Goal: Task Accomplishment & Management: Use online tool/utility

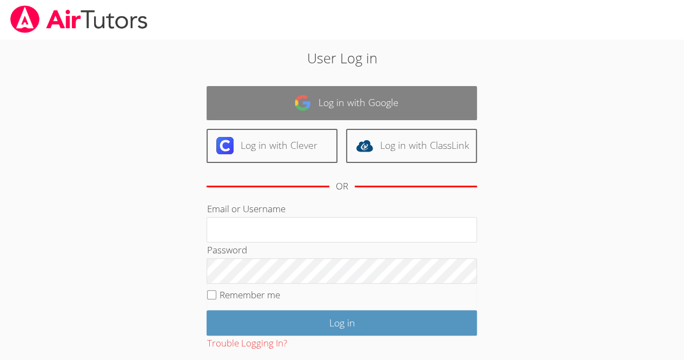
click at [302, 100] on img at bounding box center [302, 102] width 17 height 17
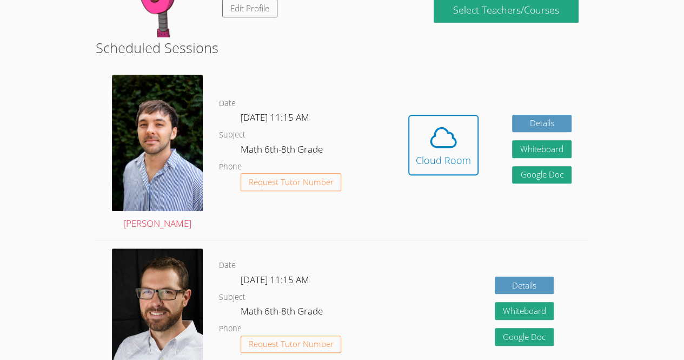
scroll to position [247, 0]
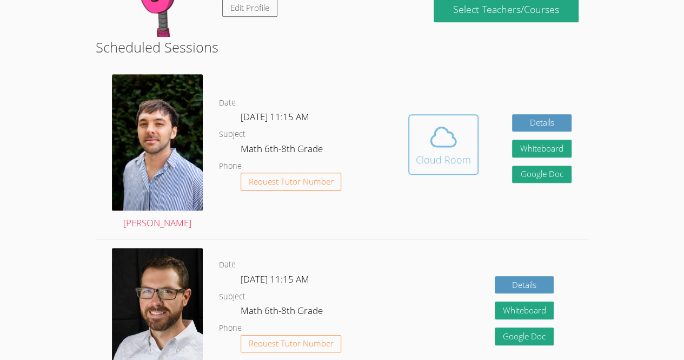
click at [440, 175] on button "Cloud Room" at bounding box center [444, 144] width 70 height 61
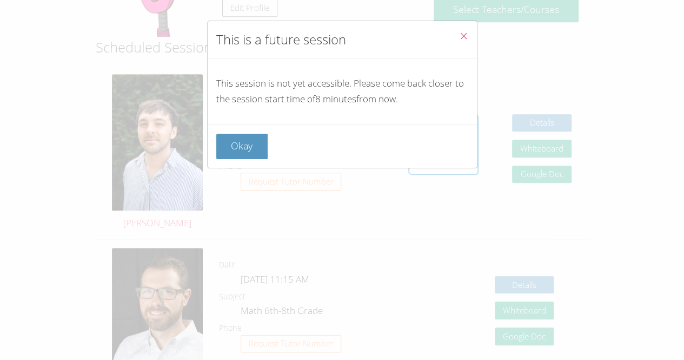
click at [648, 209] on div "This is a future session This session is not yet accessible. Please come back c…" at bounding box center [342, 180] width 684 height 360
click at [238, 136] on button "Okay" at bounding box center [242, 146] width 52 height 25
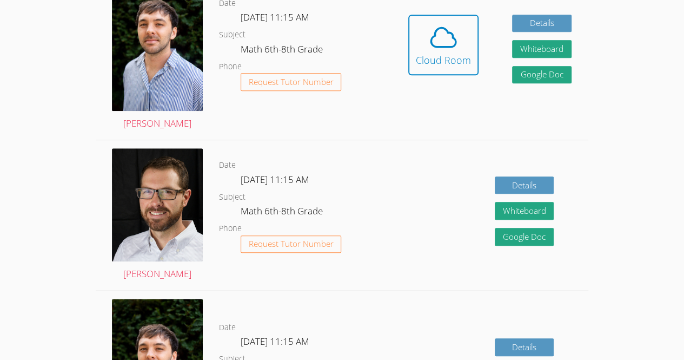
scroll to position [346, 0]
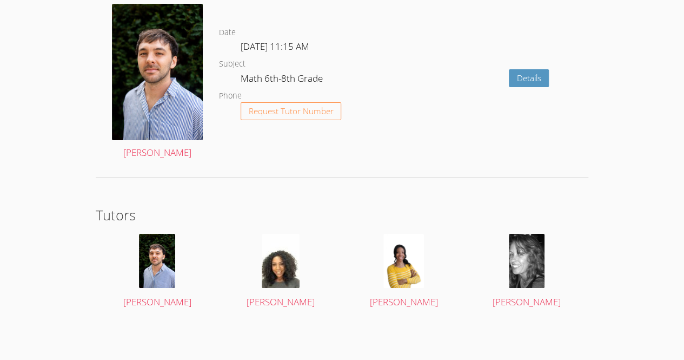
scroll to position [1989, 0]
click at [315, 277] on div at bounding box center [280, 261] width 103 height 54
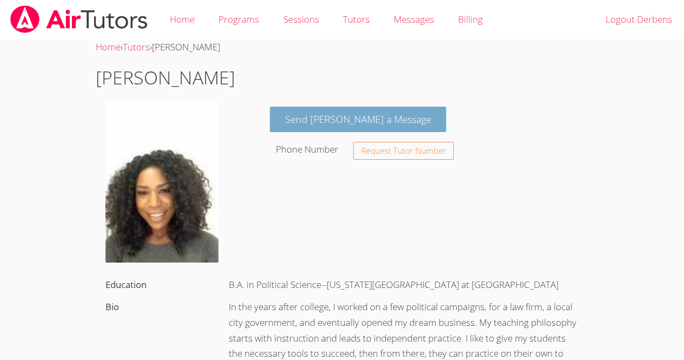
click at [380, 120] on link "Send Michelle a Message" at bounding box center [358, 119] width 177 height 25
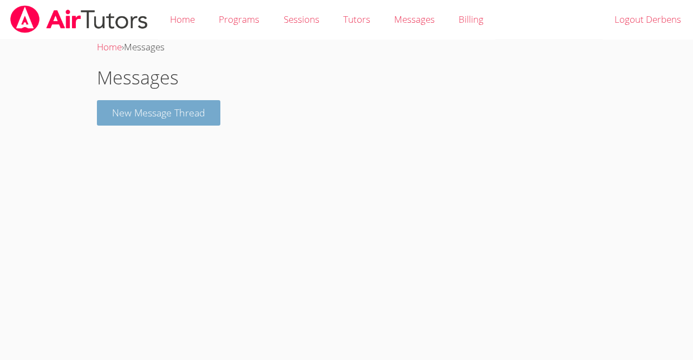
click at [120, 123] on button "New Message Thread" at bounding box center [158, 112] width 123 height 25
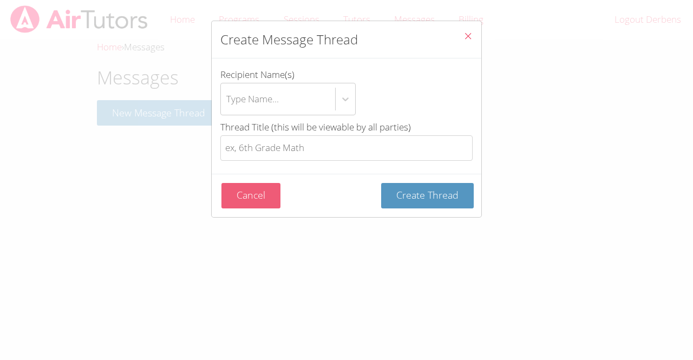
click at [259, 195] on button "Cancel" at bounding box center [250, 195] width 59 height 25
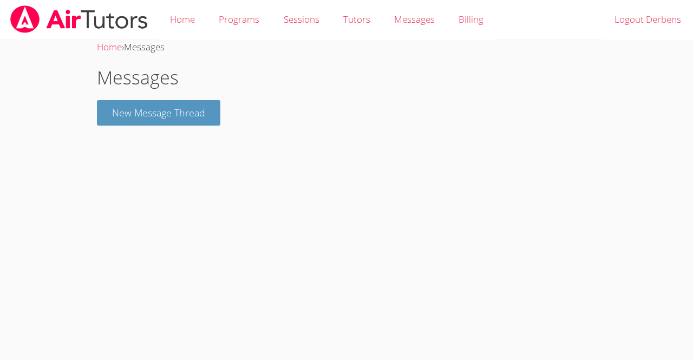
click at [77, 10] on img at bounding box center [79, 19] width 140 height 28
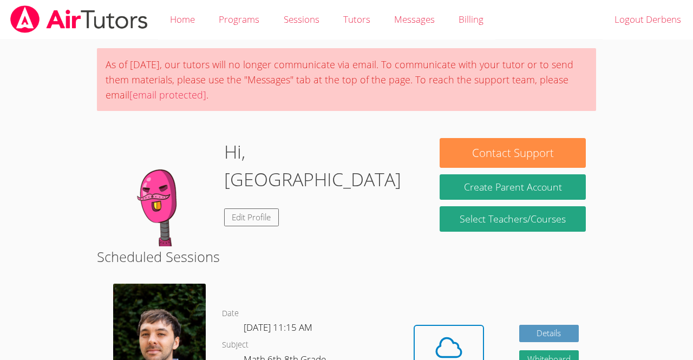
click at [95, 23] on img at bounding box center [79, 19] width 140 height 28
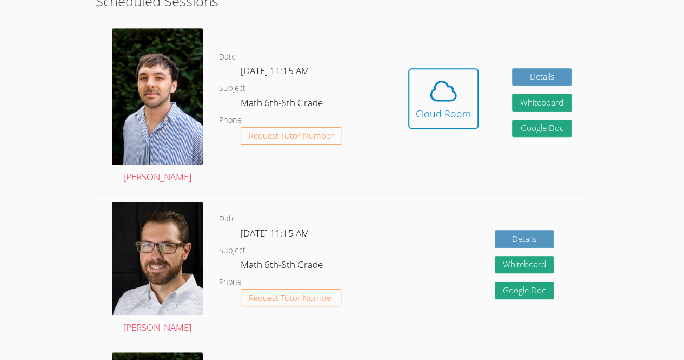
scroll to position [254, 0]
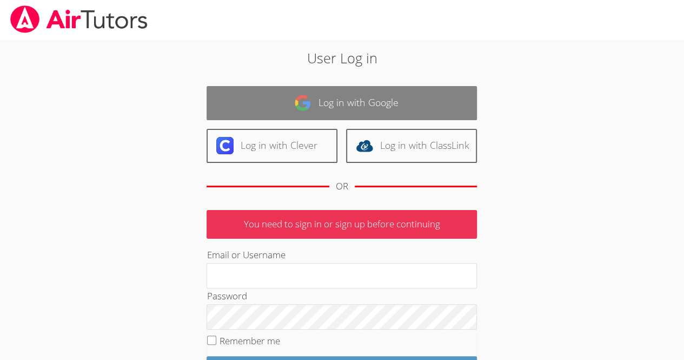
click at [352, 103] on link "Log in with Google" at bounding box center [342, 103] width 271 height 34
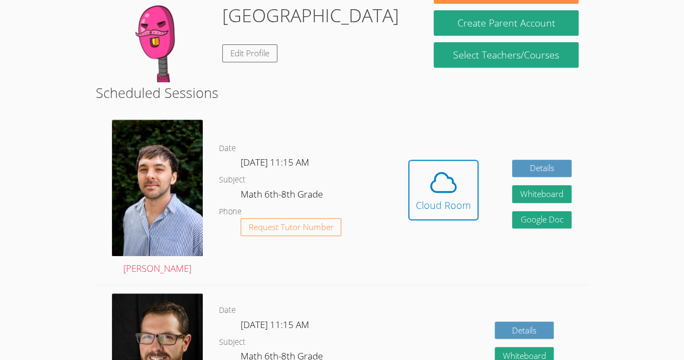
scroll to position [206, 0]
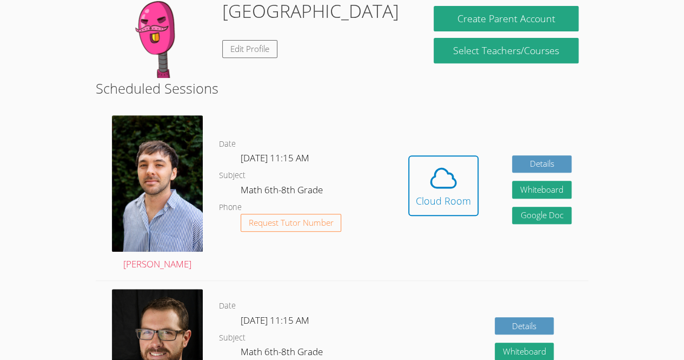
click at [418, 174] on span at bounding box center [443, 178] width 55 height 30
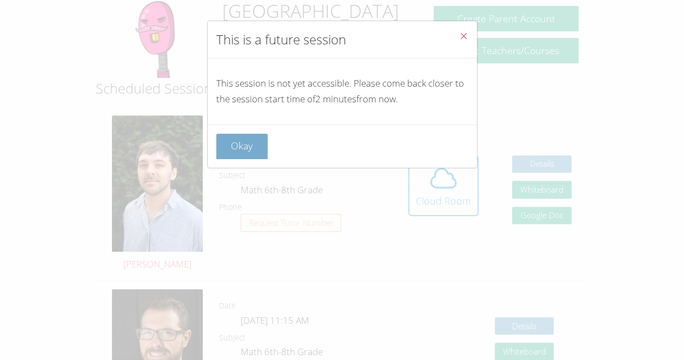
click at [253, 141] on button "Okay" at bounding box center [242, 146] width 52 height 25
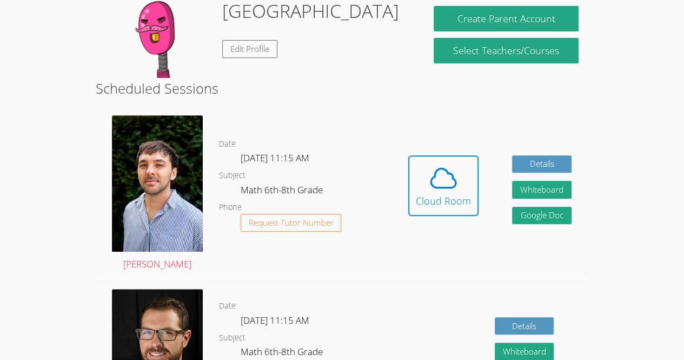
scroll to position [227, 0]
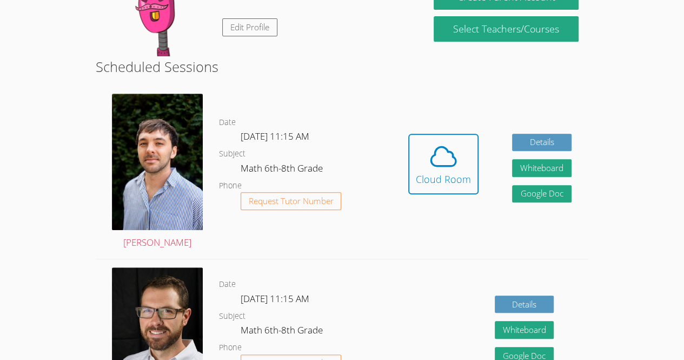
click at [265, 68] on h2 "Scheduled Sessions" at bounding box center [342, 66] width 493 height 21
click at [453, 146] on button "Cloud Room" at bounding box center [444, 164] width 70 height 61
click at [430, 187] on div "Cloud Room" at bounding box center [443, 179] width 55 height 15
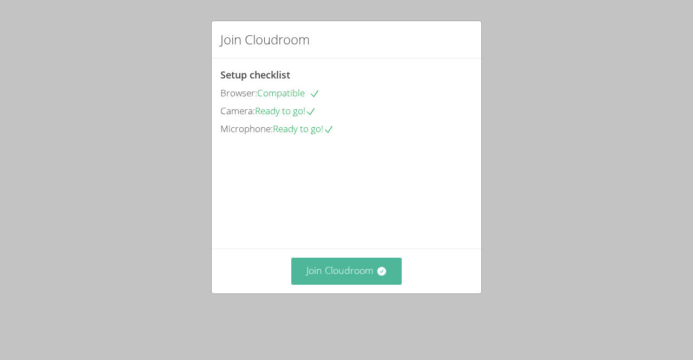
click at [357, 284] on button "Join Cloudroom" at bounding box center [346, 271] width 111 height 27
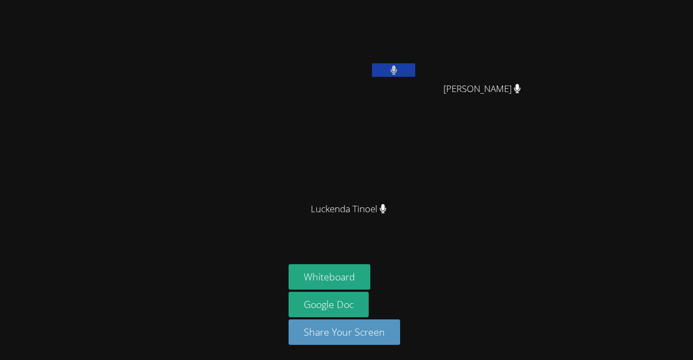
click at [63, 241] on div at bounding box center [141, 179] width 275 height 351
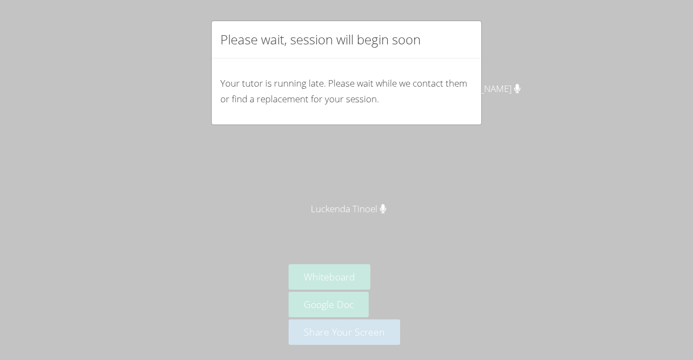
click at [434, 133] on div "Please wait, session will begin soon Your tutor is running late. Please wait wh…" at bounding box center [346, 180] width 693 height 360
click at [443, 133] on div "Please wait, session will begin soon Your tutor is running late. Please wait wh…" at bounding box center [346, 180] width 693 height 360
click at [433, 130] on div "Please wait, session will begin soon Your tutor is running late. Please wait wh…" at bounding box center [346, 180] width 693 height 360
click at [426, 130] on div "Please wait, session will begin soon Your tutor is running late. Please wait wh…" at bounding box center [346, 180] width 693 height 360
click at [441, 121] on div "Your tutor is running late. Please wait while we contact them or find a replace…" at bounding box center [346, 91] width 269 height 66
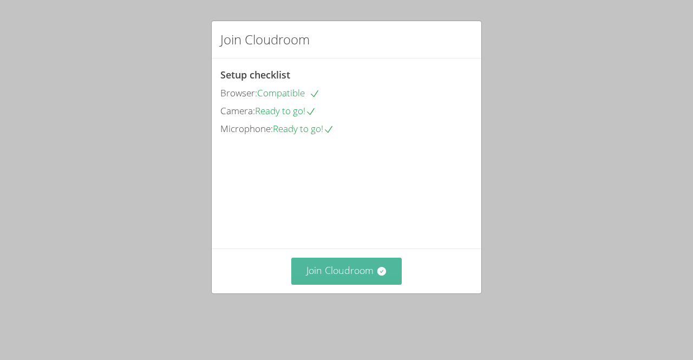
click at [383, 278] on button "Join Cloudroom" at bounding box center [346, 271] width 111 height 27
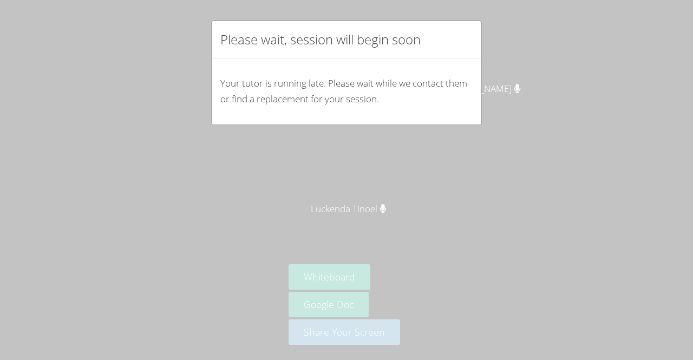
click at [581, 109] on div "Please wait, session will begin soon Your tutor is running late. Please wait wh…" at bounding box center [346, 180] width 693 height 360
click at [464, 97] on div "Your tutor is running late. Please wait while we contact them or find a replace…" at bounding box center [346, 91] width 269 height 66
click at [577, 211] on div "Please wait, session will begin soon Your tutor is running late. Please wait wh…" at bounding box center [346, 180] width 693 height 360
click at [505, 242] on div "Please wait, session will begin soon Your tutor is running late. Please wait wh…" at bounding box center [346, 180] width 693 height 360
click at [390, 264] on div "Please wait, session will begin soon Your tutor is running late. Please wait wh…" at bounding box center [346, 180] width 693 height 360
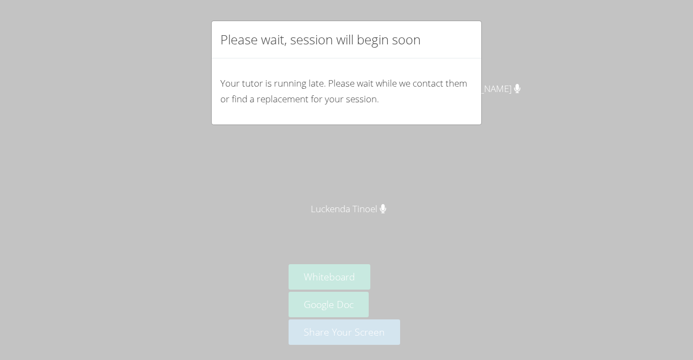
click at [265, 122] on div "Your tutor is running late. Please wait while we contact them or find a replace…" at bounding box center [346, 91] width 269 height 66
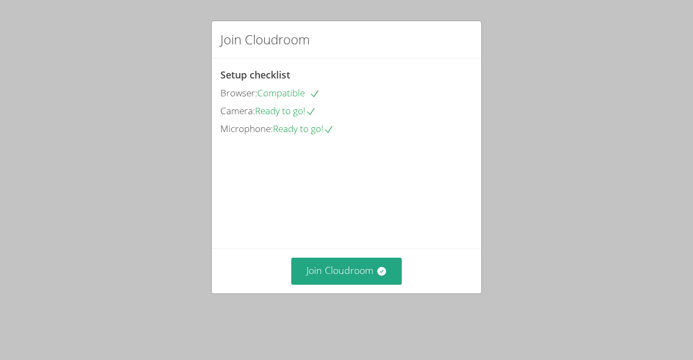
click at [384, 267] on div "Join Cloudroom" at bounding box center [346, 270] width 269 height 44
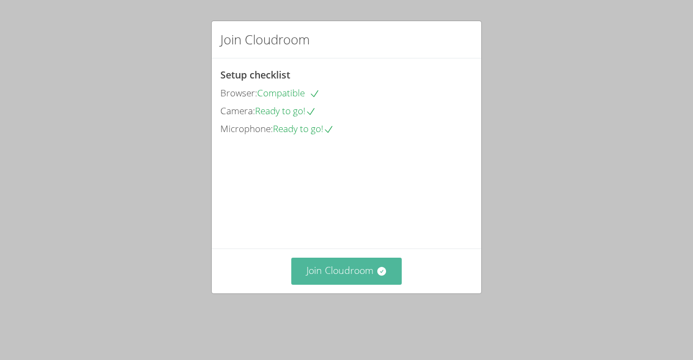
click at [366, 284] on button "Join Cloudroom" at bounding box center [346, 271] width 111 height 27
click at [378, 275] on icon at bounding box center [381, 271] width 9 height 9
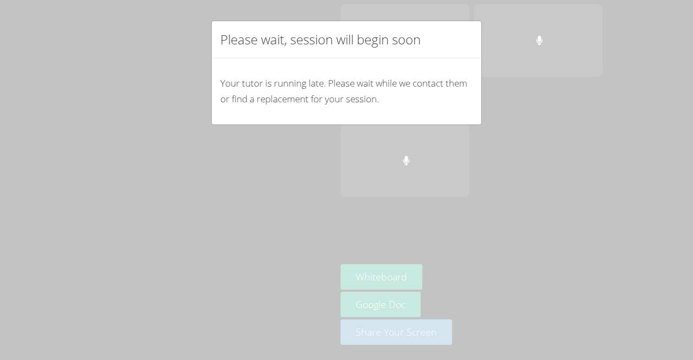
click at [435, 272] on div "Please wait, session will begin soon Your tutor is running late. Please wait wh…" at bounding box center [346, 180] width 693 height 360
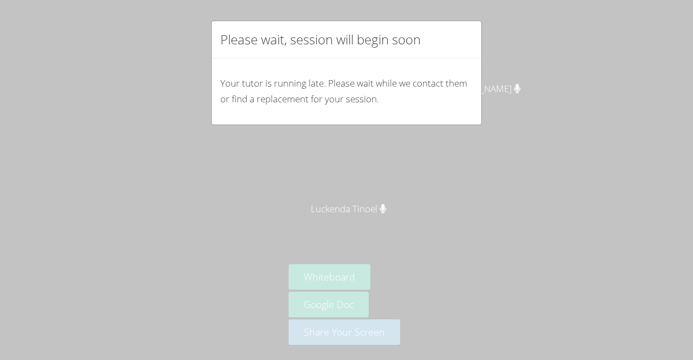
click at [439, 285] on div "Please wait, session will begin soon Your tutor is running late. Please wait wh…" at bounding box center [346, 180] width 693 height 360
click at [350, 279] on div "Please wait, session will begin soon Your tutor is running late. Please wait wh…" at bounding box center [346, 180] width 693 height 360
click at [351, 279] on div "Please wait, session will begin soon Your tutor is running late. Please wait wh…" at bounding box center [346, 180] width 693 height 360
click at [348, 281] on div "Please wait, session will begin soon Your tutor is running late. Please wait wh…" at bounding box center [346, 180] width 693 height 360
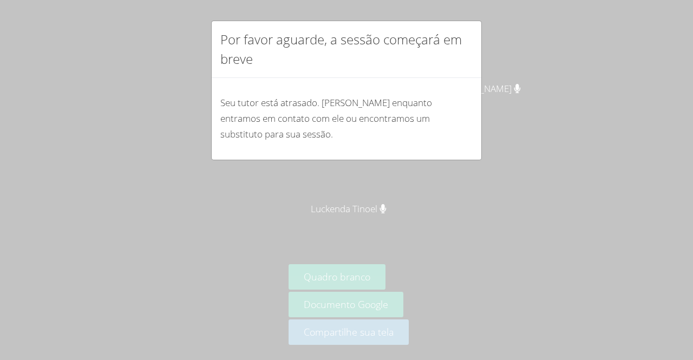
click at [521, 220] on div "Por favor aguarde, a sessão começará em breve Seu tutor está atrasado. [PERSON_…" at bounding box center [346, 180] width 693 height 360
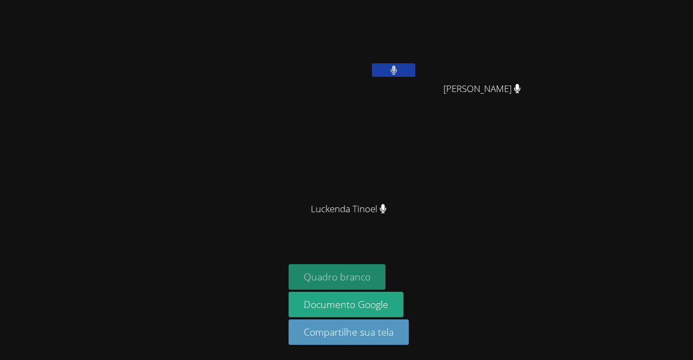
click at [368, 269] on button "Quadro branco" at bounding box center [336, 276] width 97 height 25
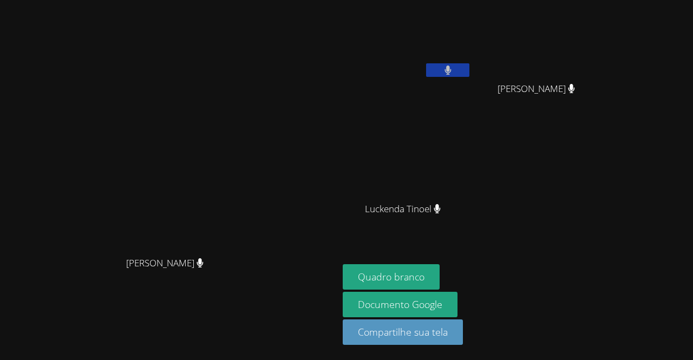
click at [88, 248] on video at bounding box center [169, 158] width 162 height 186
click at [88, 241] on video at bounding box center [169, 158] width 162 height 186
click at [251, 122] on video at bounding box center [169, 158] width 162 height 186
click at [424, 273] on font "Quadro branco" at bounding box center [391, 276] width 67 height 13
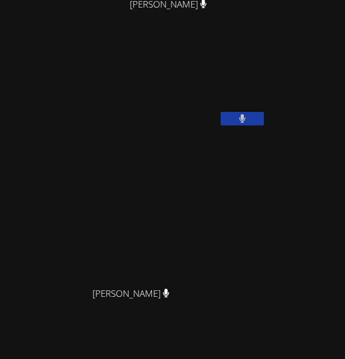
scroll to position [205, 0]
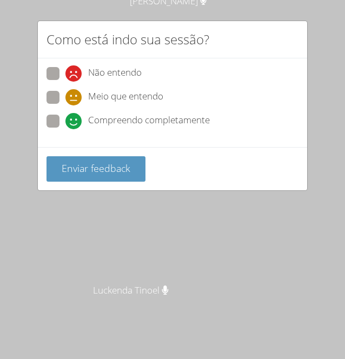
click at [65, 82] on span at bounding box center [65, 82] width 0 height 0
click at [65, 68] on input "Não entendo" at bounding box center [69, 71] width 9 height 9
radio input "true"
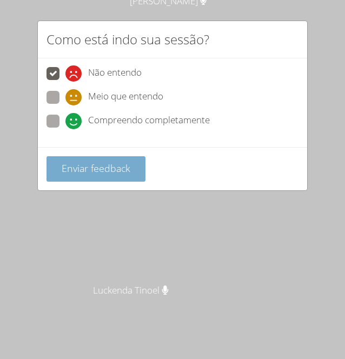
click at [91, 156] on button "Enviar feedback" at bounding box center [96, 168] width 99 height 25
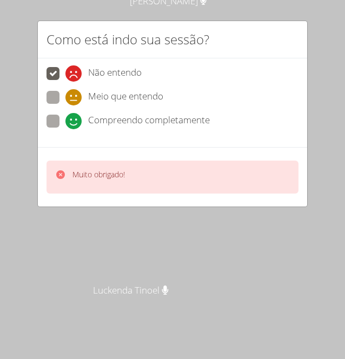
click at [65, 106] on span at bounding box center [65, 106] width 0 height 0
click at [65, 100] on input "Meio que entendo" at bounding box center [69, 95] width 9 height 9
radio input "true"
click at [58, 103] on label "Meio que entendo" at bounding box center [105, 98] width 117 height 15
click at [65, 100] on input "Meio que entendo" at bounding box center [69, 95] width 9 height 9
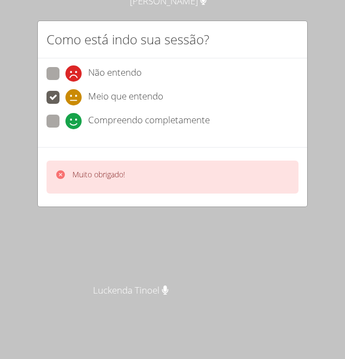
click at [65, 129] on span at bounding box center [65, 129] width 0 height 0
click at [65, 118] on input "Compreendo completamente" at bounding box center [69, 119] width 9 height 9
radio input "true"
click at [91, 179] on div "Muito obrigado!" at bounding box center [99, 177] width 52 height 16
click at [89, 182] on div "Muito obrigado!" at bounding box center [99, 177] width 52 height 16
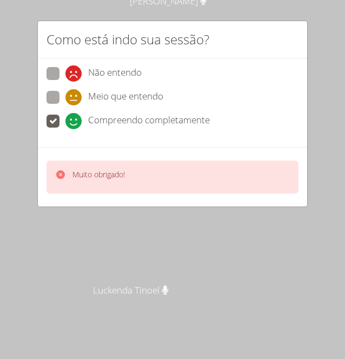
click at [92, 178] on p "Muito obrigado!" at bounding box center [99, 174] width 52 height 11
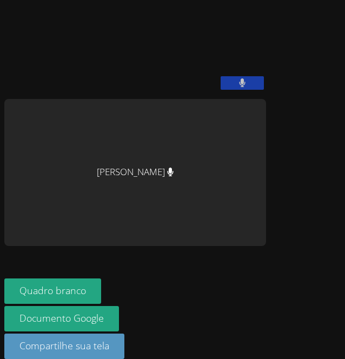
scroll to position [53, 0]
